Goal: Navigation & Orientation: Find specific page/section

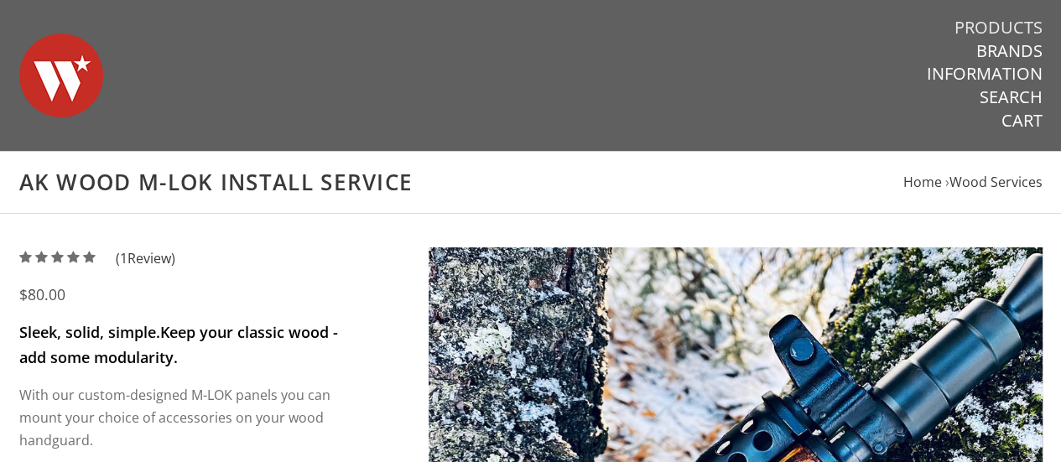
click at [990, 26] on link "Products" at bounding box center [999, 28] width 88 height 22
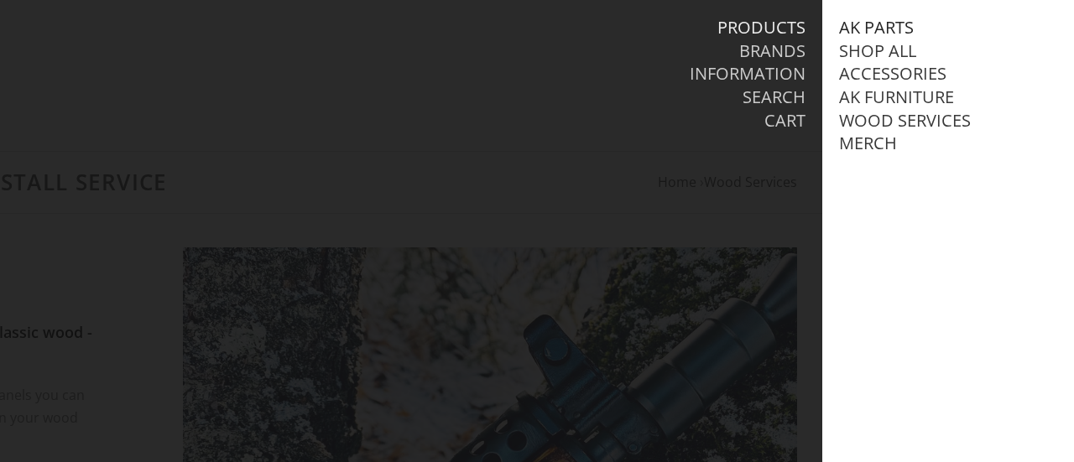
click at [877, 28] on link "AK Parts" at bounding box center [876, 28] width 75 height 22
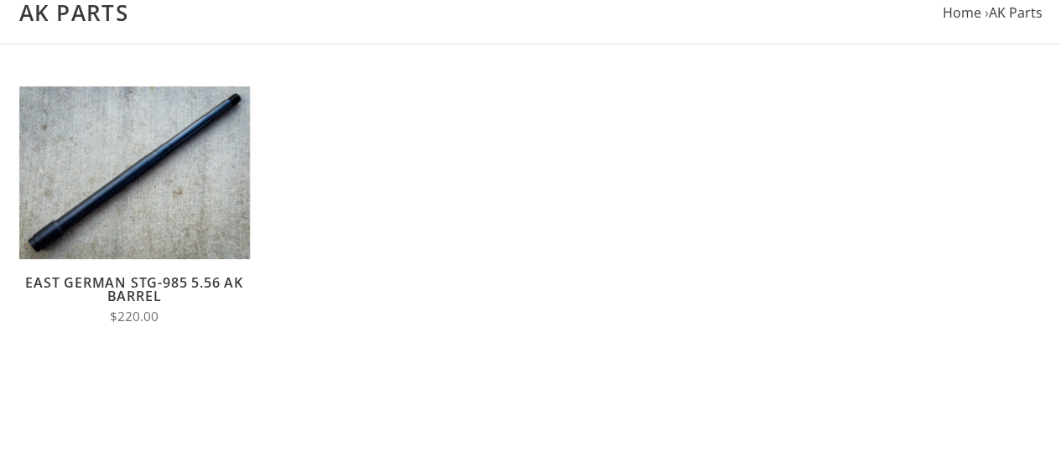
scroll to position [169, 0]
click at [227, 281] on link "East German STG-985 5.56 AK Barrel" at bounding box center [134, 290] width 218 height 32
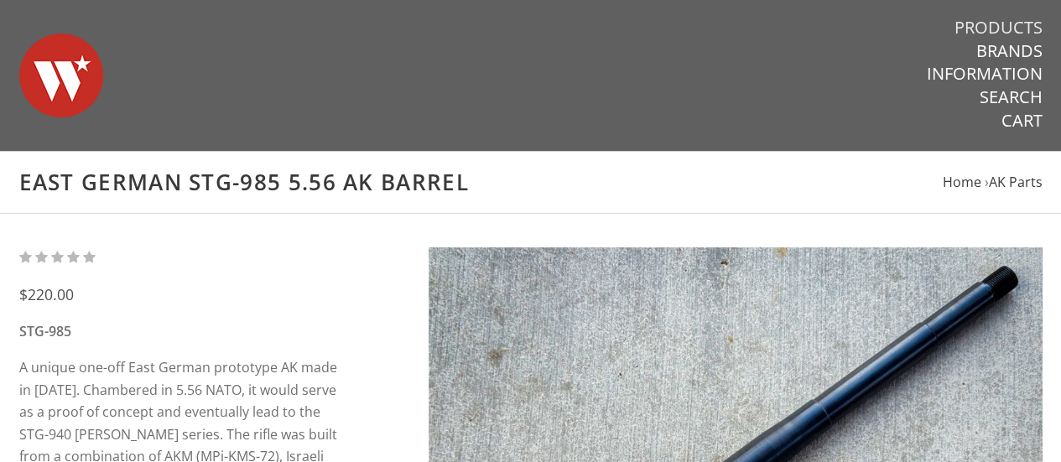
click at [1008, 28] on link "Products" at bounding box center [999, 28] width 88 height 22
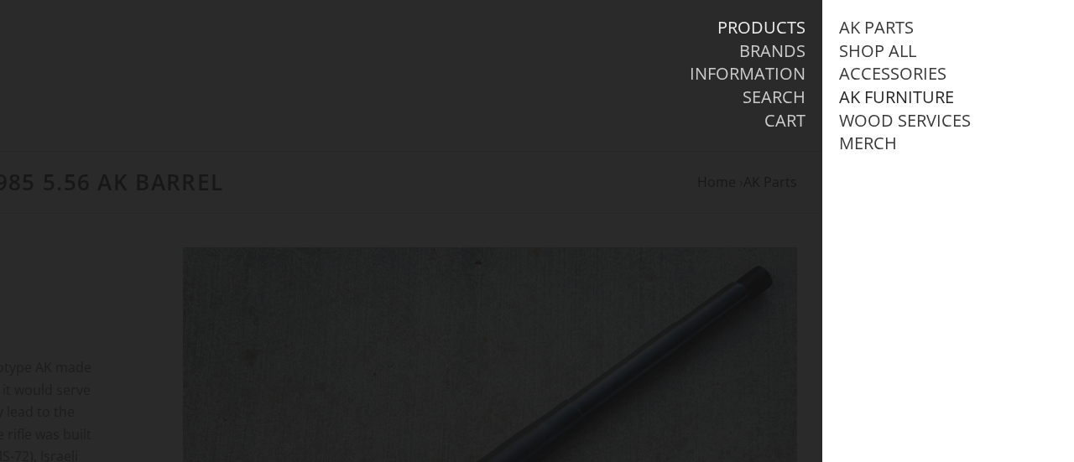
click at [882, 90] on link "AK Furniture" at bounding box center [896, 97] width 115 height 22
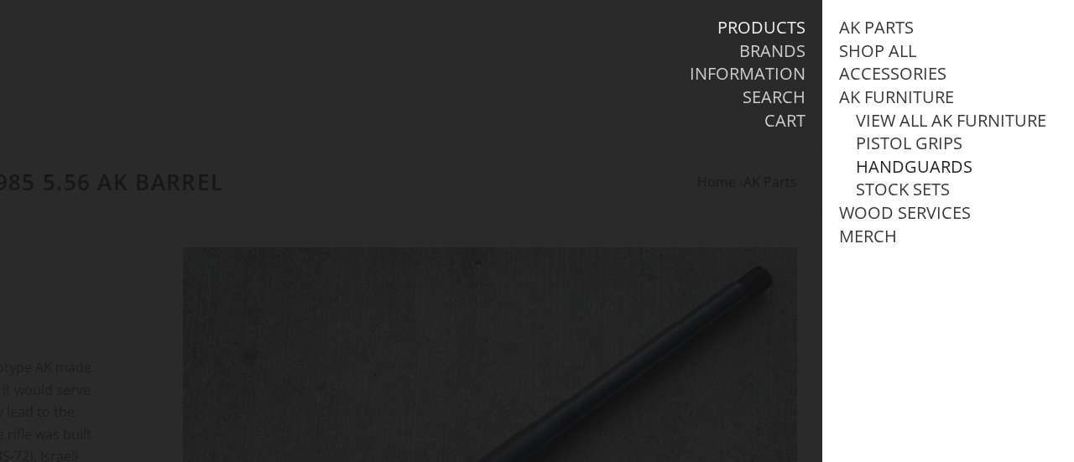
click at [900, 178] on link "Handguards" at bounding box center [914, 167] width 117 height 22
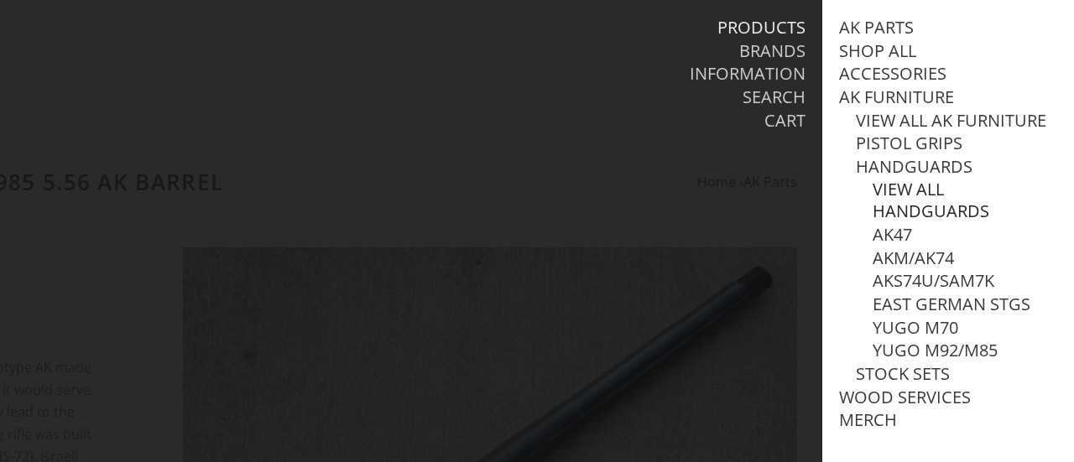
click at [909, 212] on link "View all Handguards" at bounding box center [965, 201] width 185 height 44
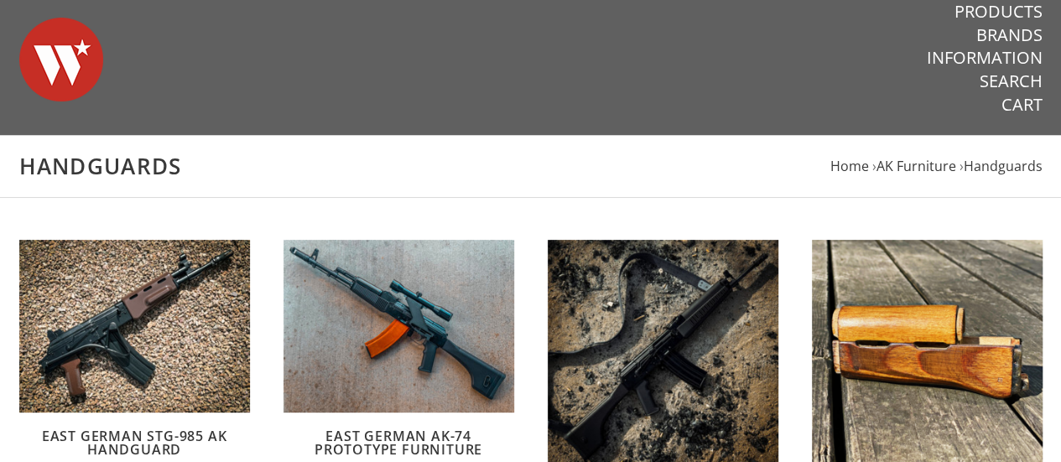
scroll to position [15, 0]
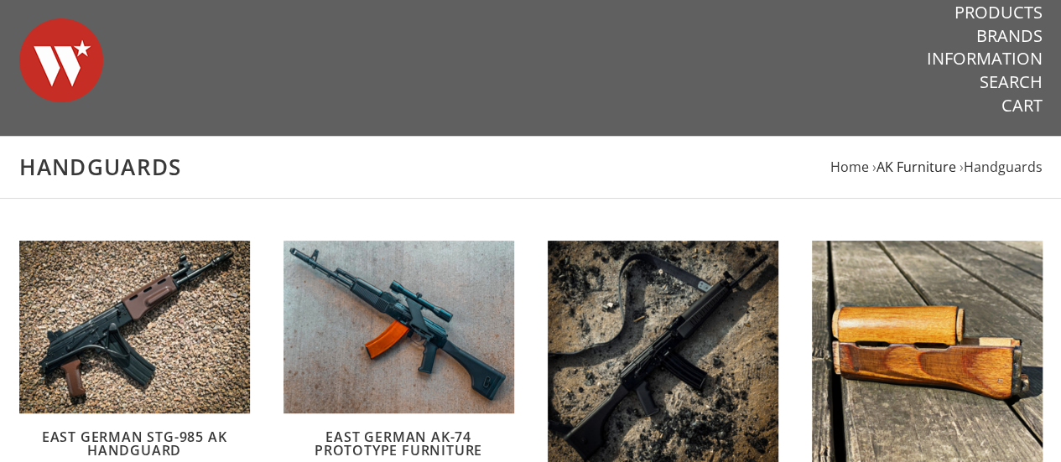
click at [906, 159] on span "AK Furniture" at bounding box center [917, 167] width 80 height 18
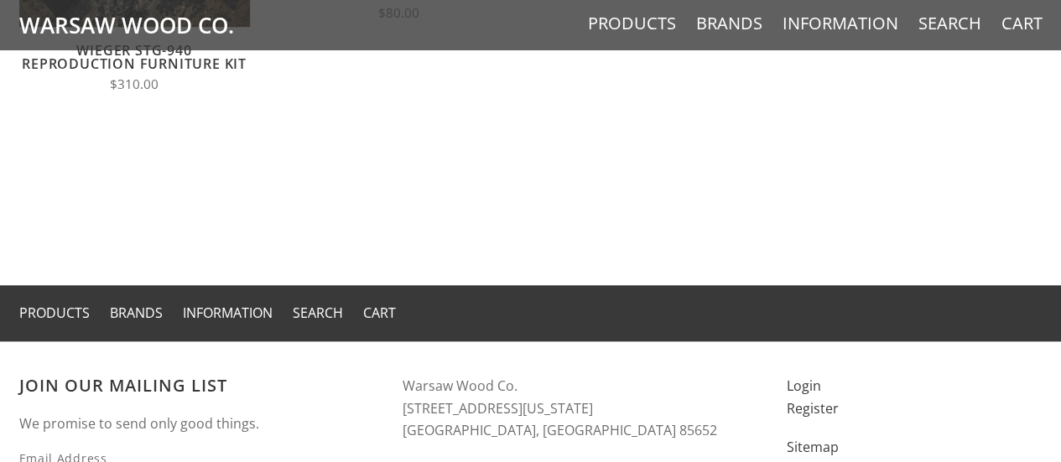
scroll to position [980, 0]
